Goal: Book appointment/travel/reservation

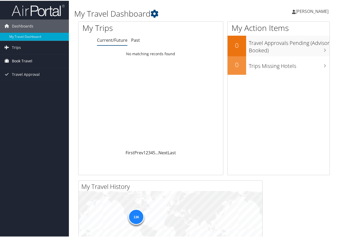
click at [18, 62] on span "Book Travel" at bounding box center [22, 60] width 20 height 13
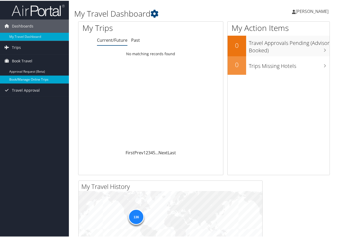
click at [29, 79] on link "Book/Manage Online Trips" at bounding box center [34, 79] width 69 height 8
